Goal: Information Seeking & Learning: Learn about a topic

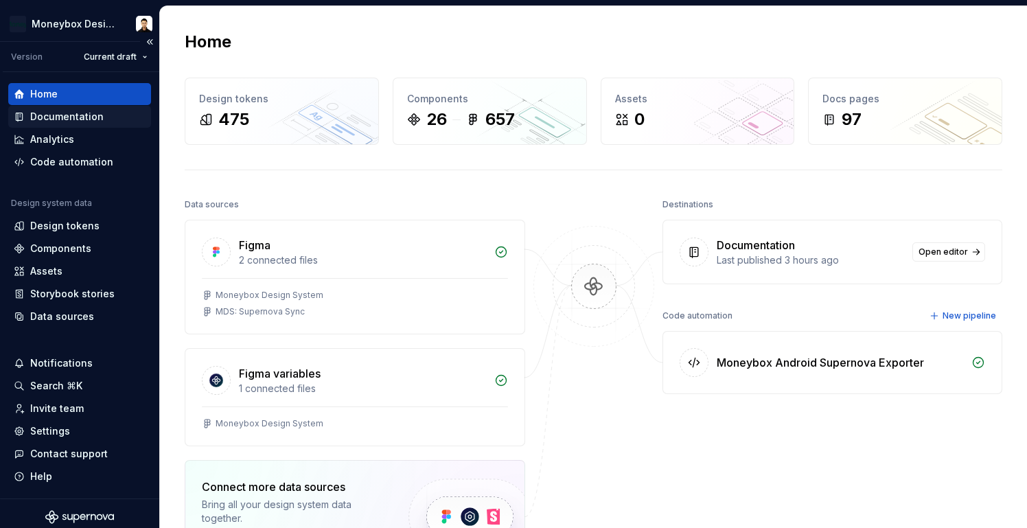
click at [84, 118] on div "Documentation" at bounding box center [66, 117] width 73 height 14
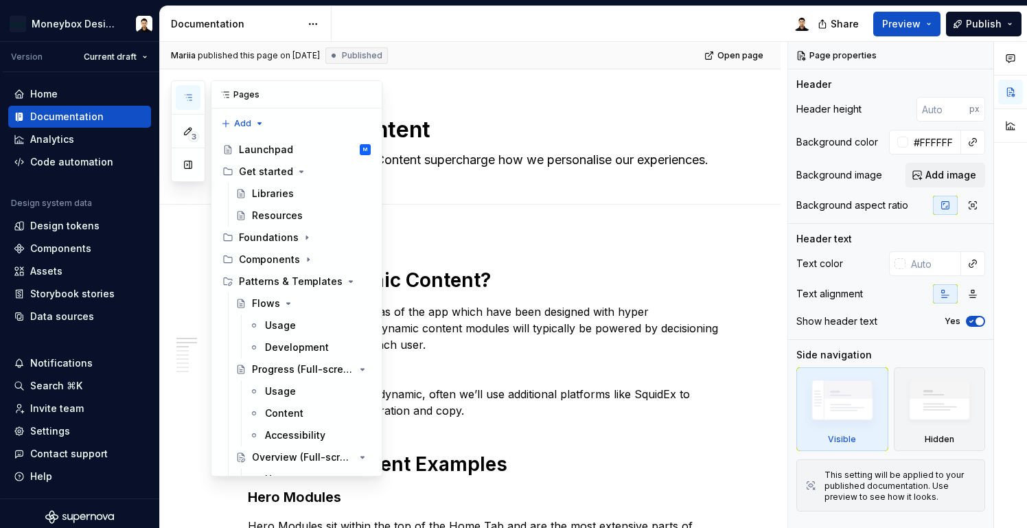
click at [193, 97] on icon "button" at bounding box center [188, 97] width 11 height 11
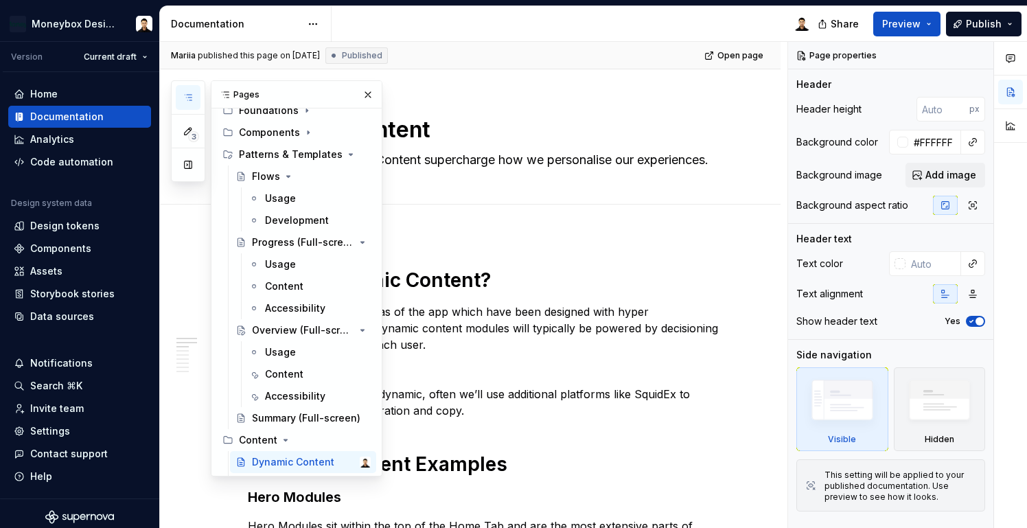
scroll to position [136, 0]
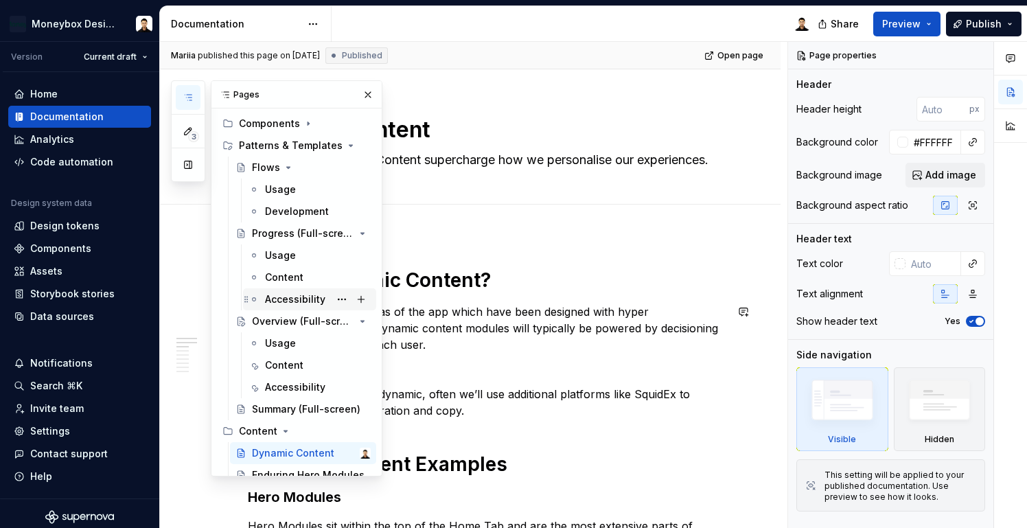
click at [308, 303] on div "Accessibility" at bounding box center [295, 299] width 60 height 14
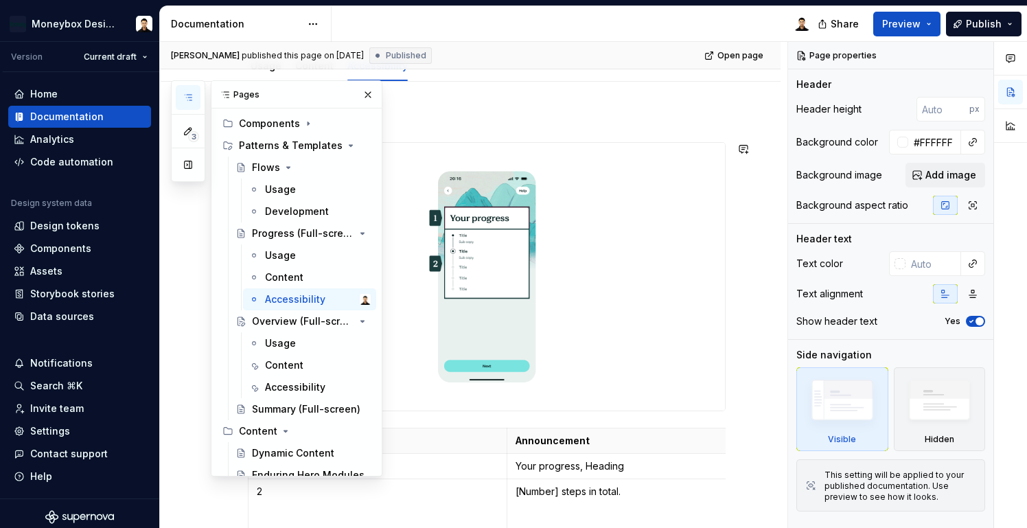
scroll to position [203, 0]
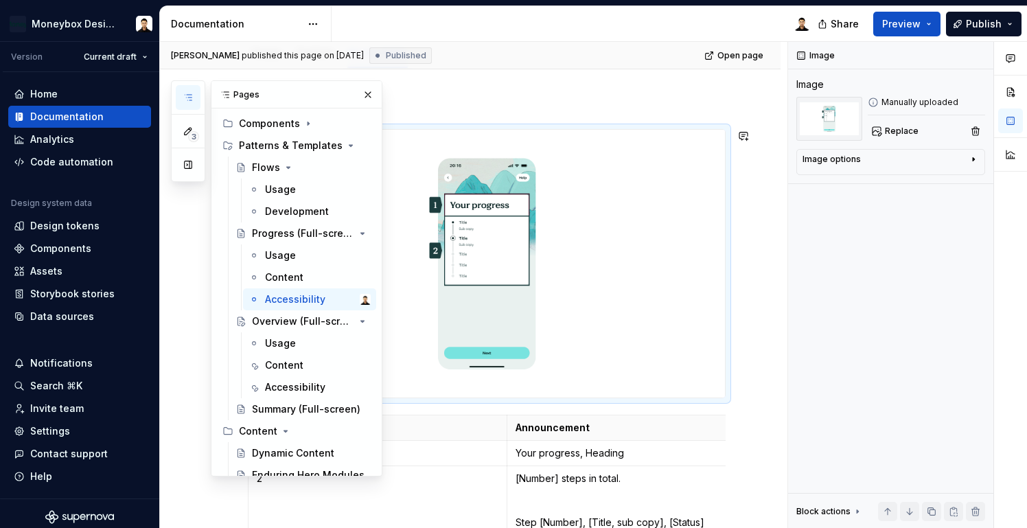
click at [618, 252] on img at bounding box center [486, 264] width 476 height 268
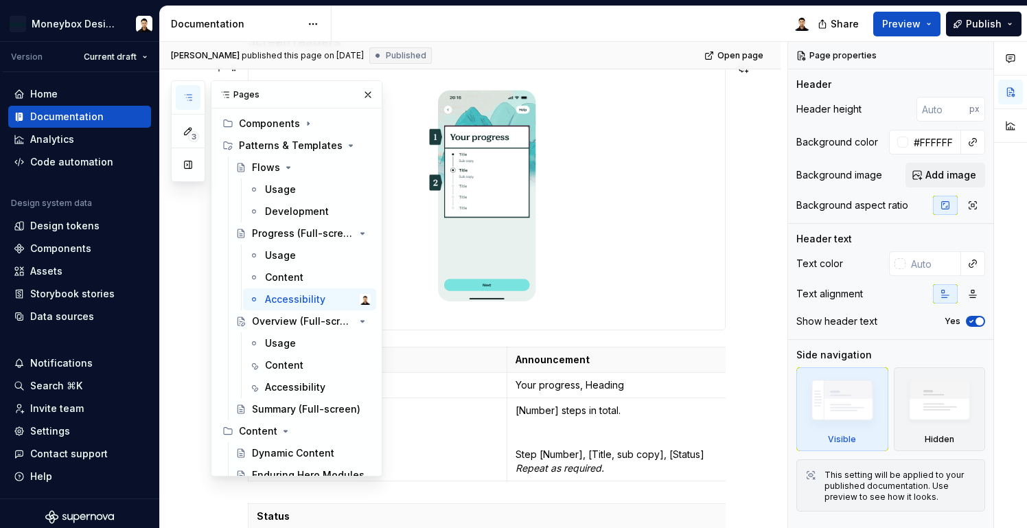
scroll to position [298, 0]
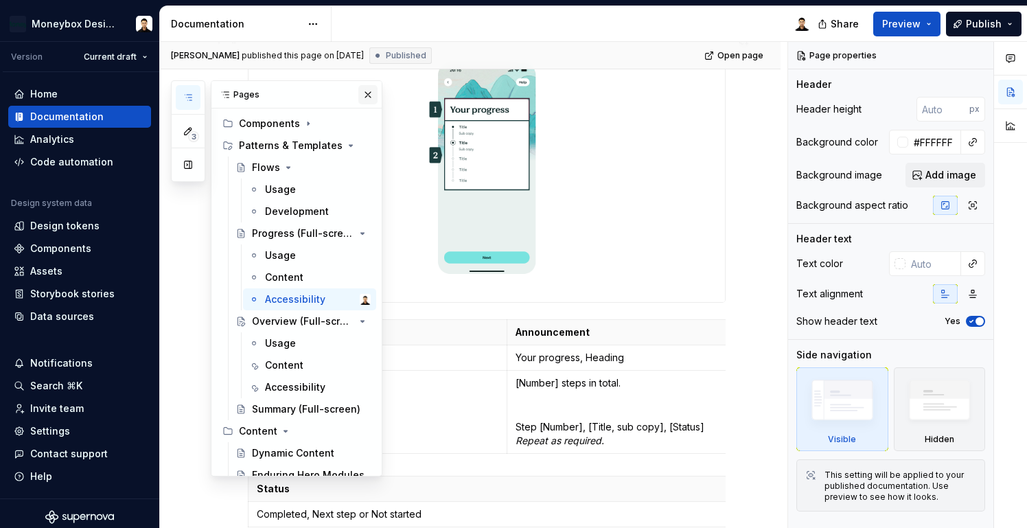
click at [373, 89] on button "button" at bounding box center [367, 94] width 19 height 19
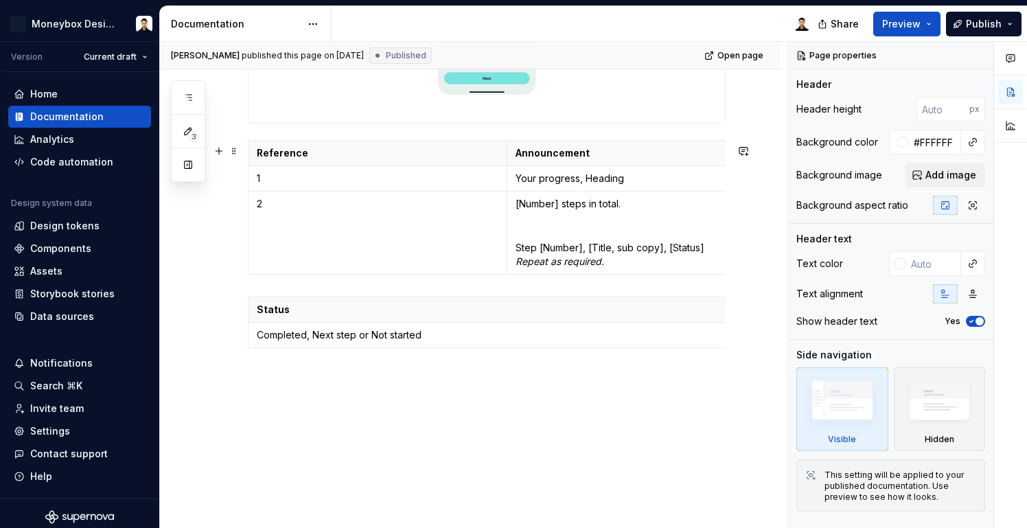
scroll to position [0, 0]
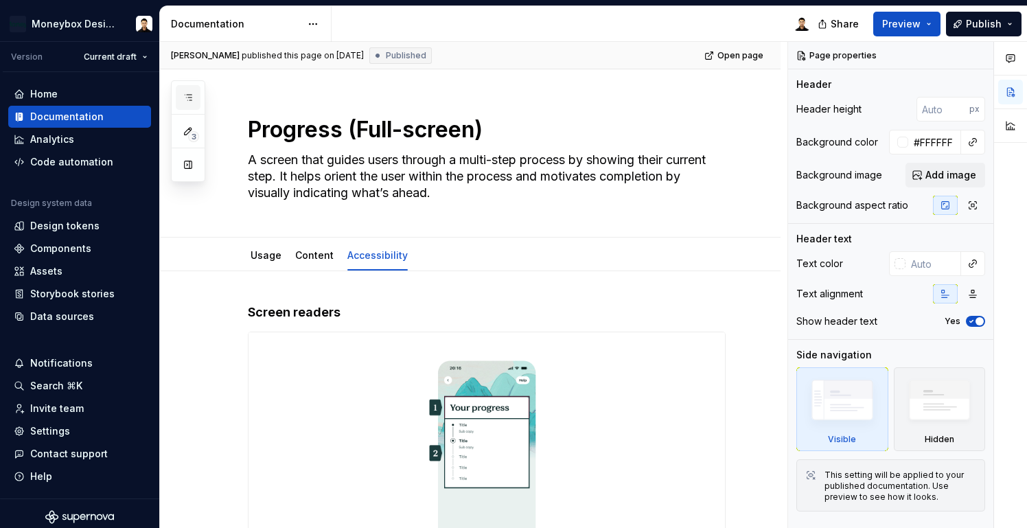
click at [193, 95] on icon "button" at bounding box center [188, 97] width 11 height 11
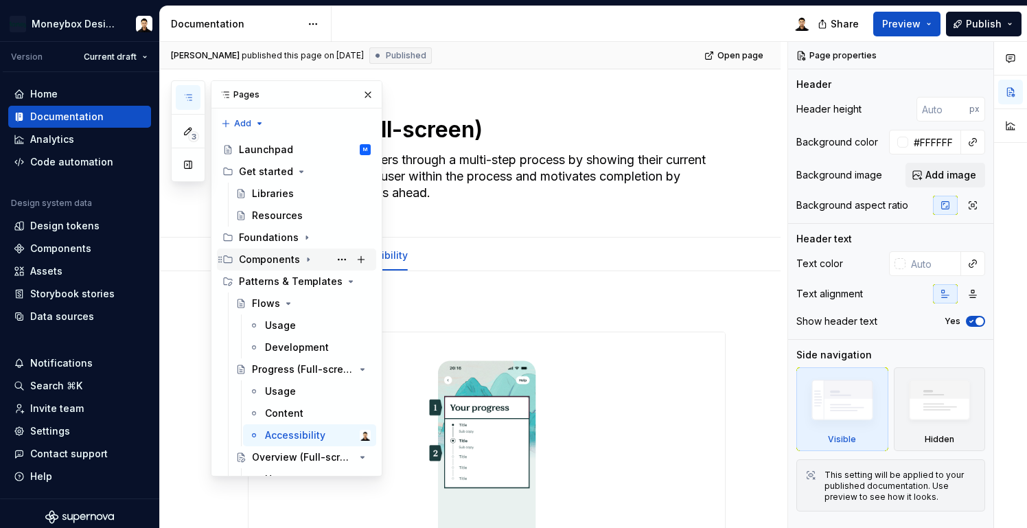
click at [308, 260] on icon "Page tree" at bounding box center [308, 259] width 11 height 11
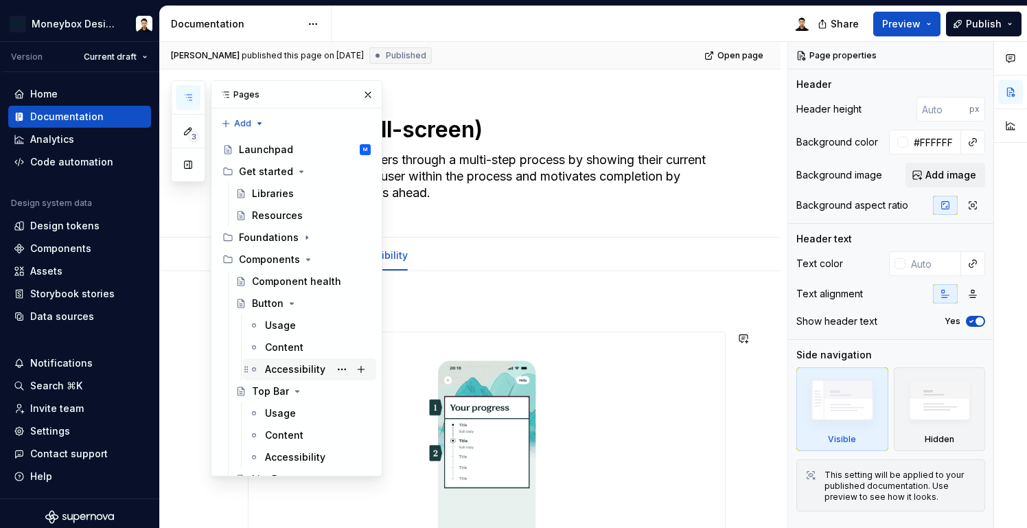
click at [313, 380] on div "Accessibility" at bounding box center [309, 369] width 133 height 22
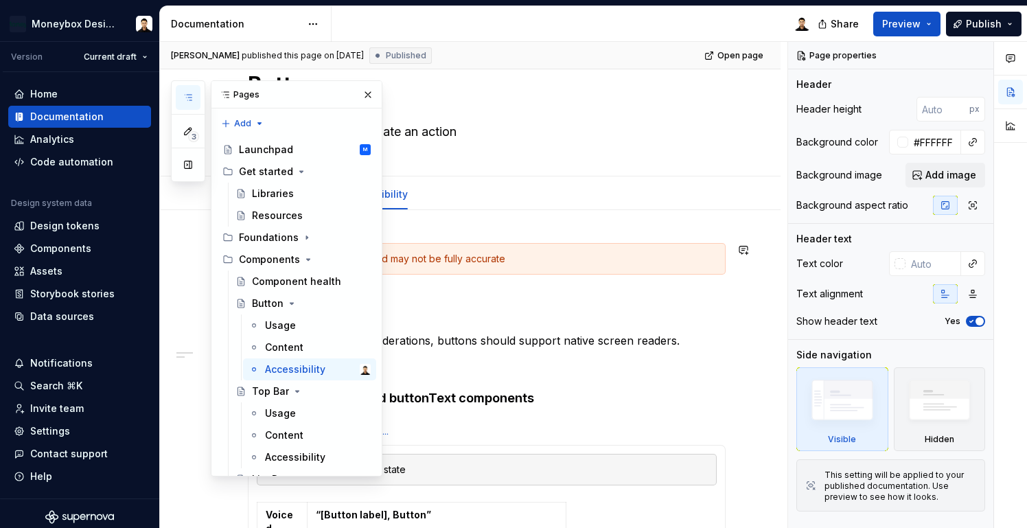
scroll to position [62, 0]
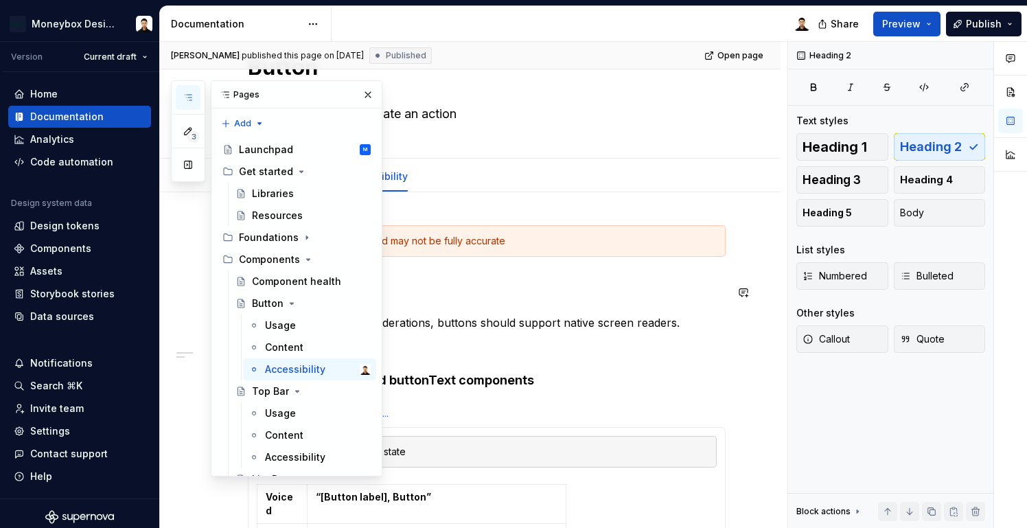
click at [486, 292] on h2 "Screen readers" at bounding box center [487, 292] width 478 height 22
click at [369, 97] on button "button" at bounding box center [367, 94] width 19 height 19
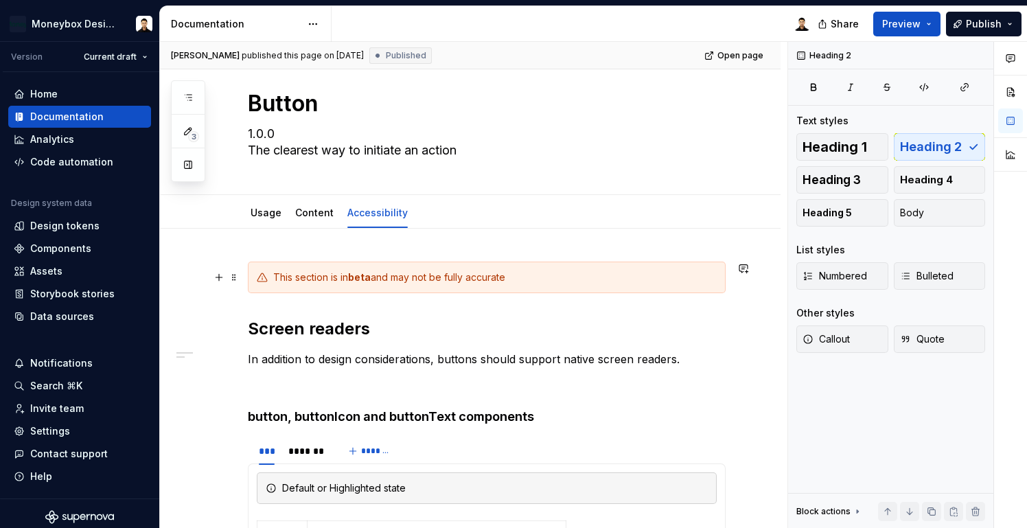
scroll to position [0, 0]
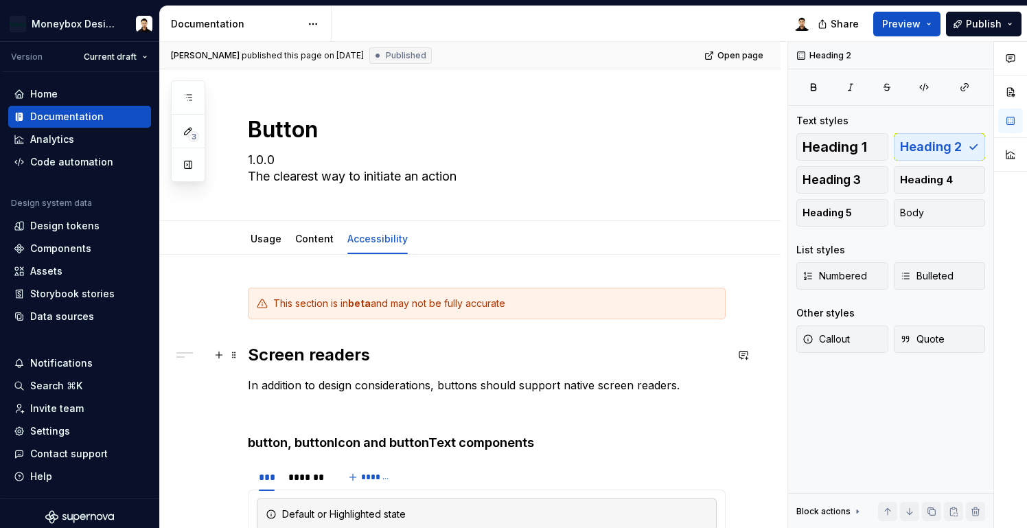
click at [251, 354] on h2 "Screen readers" at bounding box center [487, 355] width 478 height 22
type textarea "*"
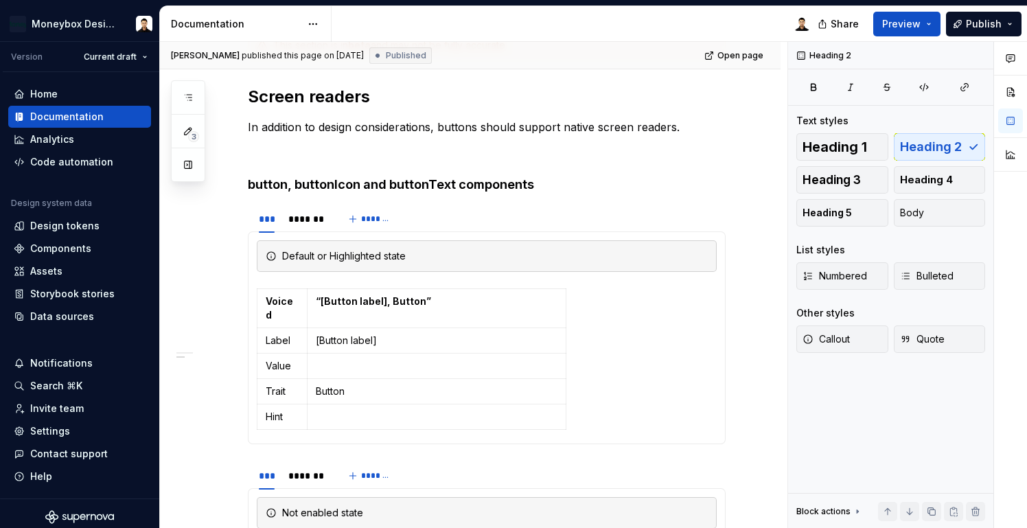
scroll to position [426, 0]
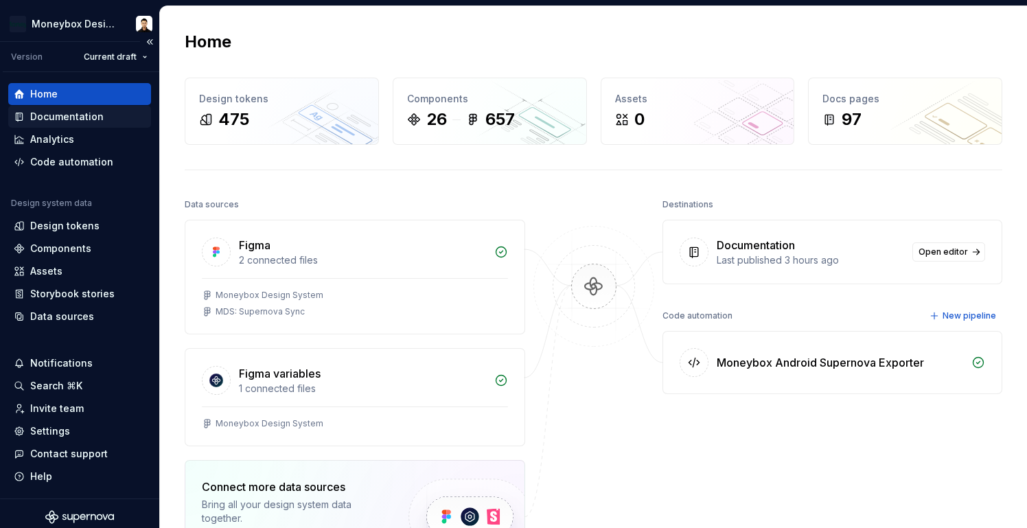
click at [73, 124] on div "Documentation" at bounding box center [79, 117] width 143 height 22
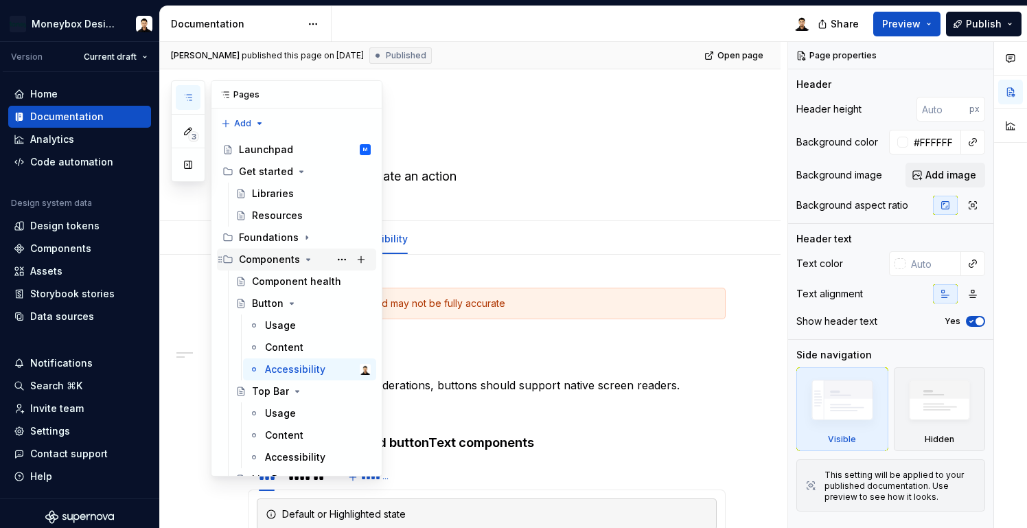
click at [307, 259] on icon "Page tree" at bounding box center [308, 259] width 3 height 1
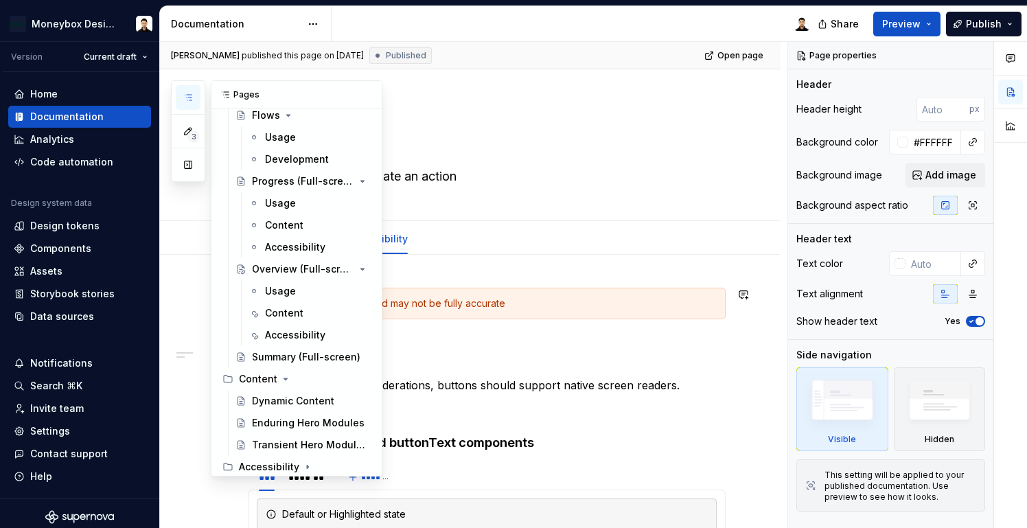
scroll to position [193, 0]
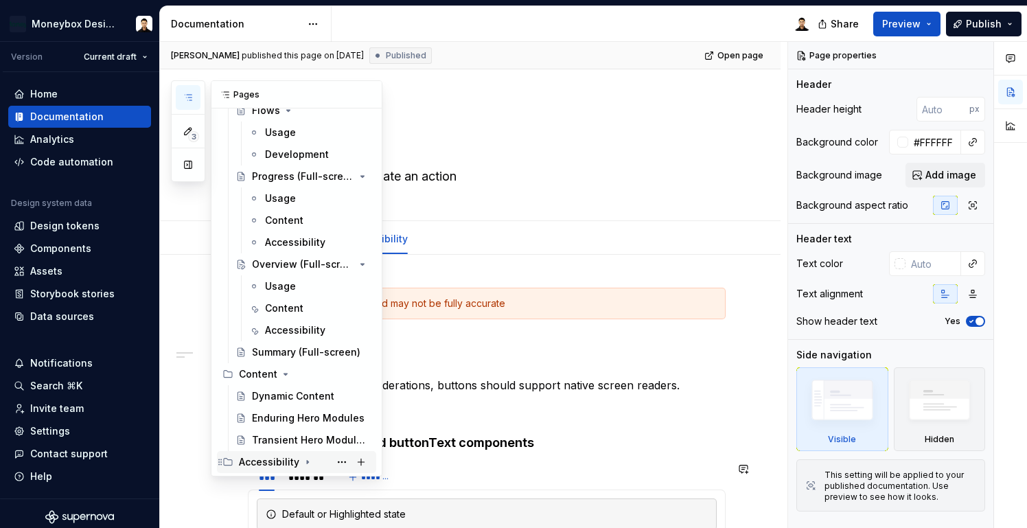
click at [304, 461] on icon "Page tree" at bounding box center [307, 461] width 11 height 11
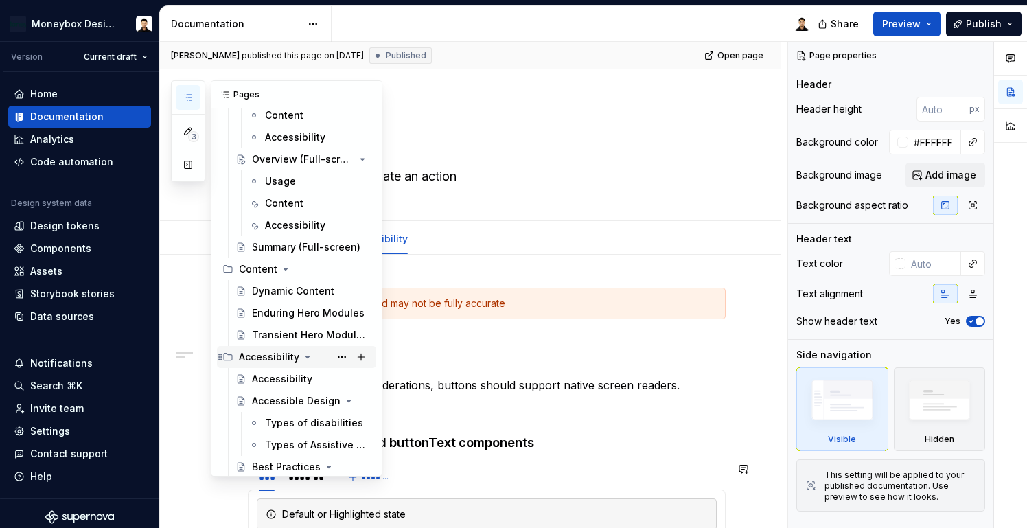
scroll to position [372, 0]
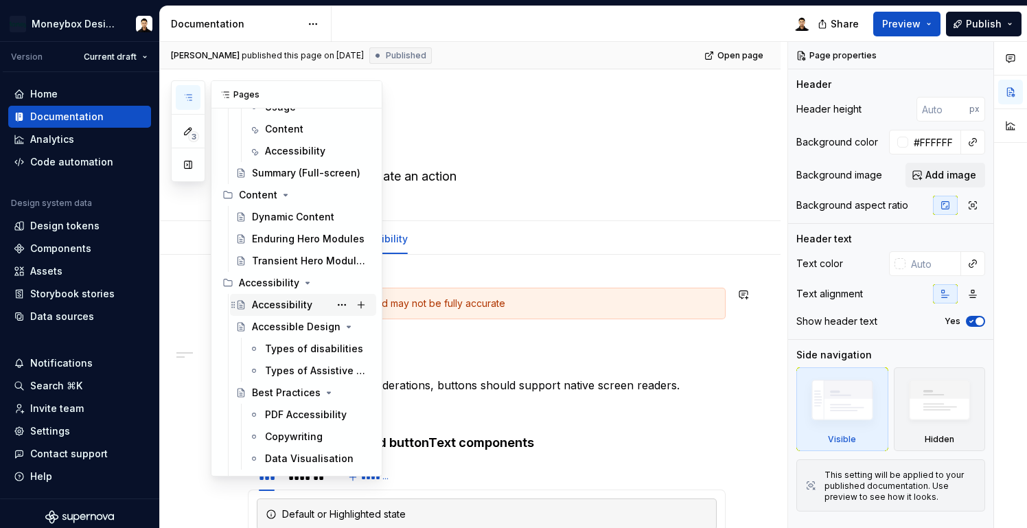
click at [301, 306] on div "Accessibility" at bounding box center [282, 305] width 60 height 14
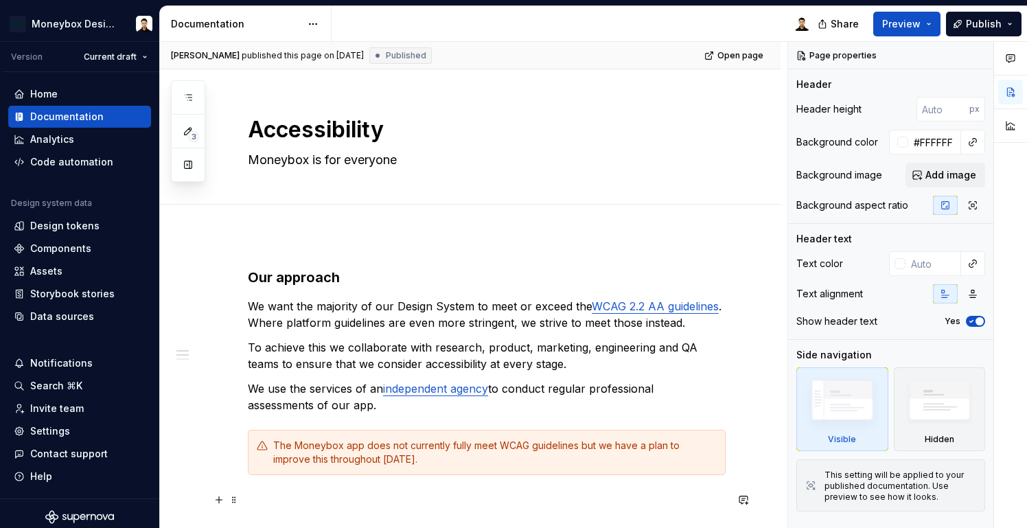
type textarea "*"
